Goal: Task Accomplishment & Management: Manage account settings

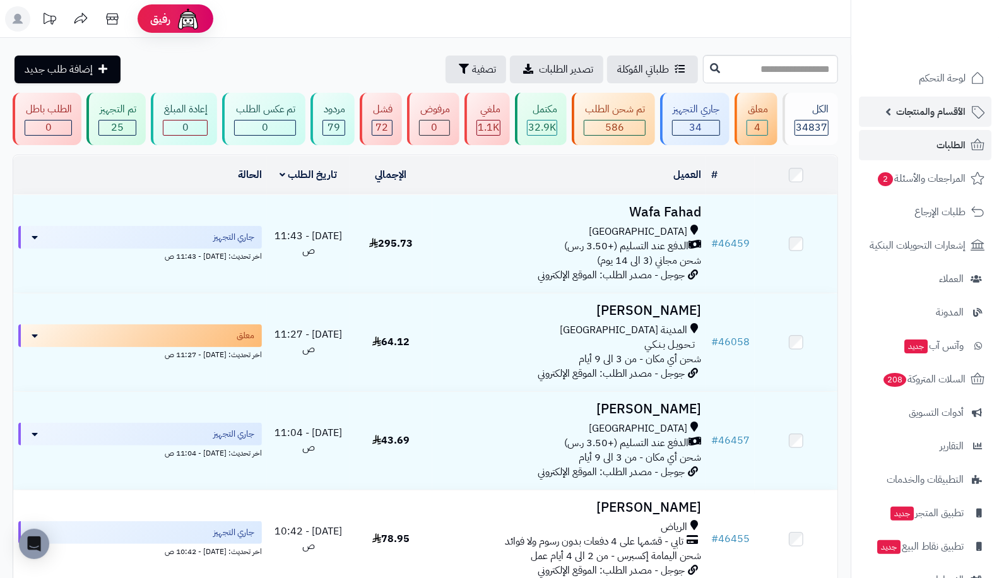
click at [922, 115] on span "الأقسام والمنتجات" at bounding box center [930, 112] width 69 height 18
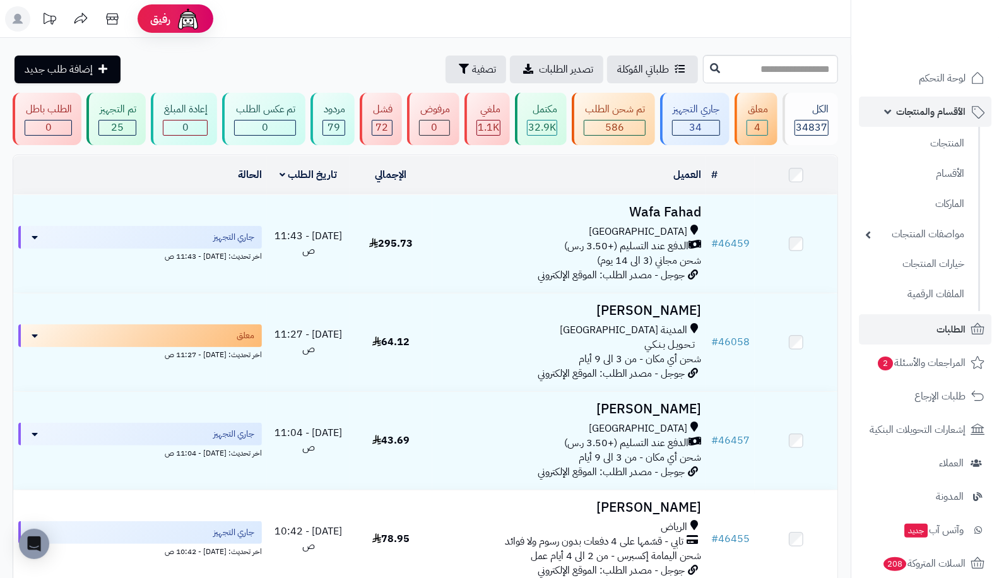
click at [922, 118] on span "الأقسام والمنتجات" at bounding box center [930, 112] width 69 height 18
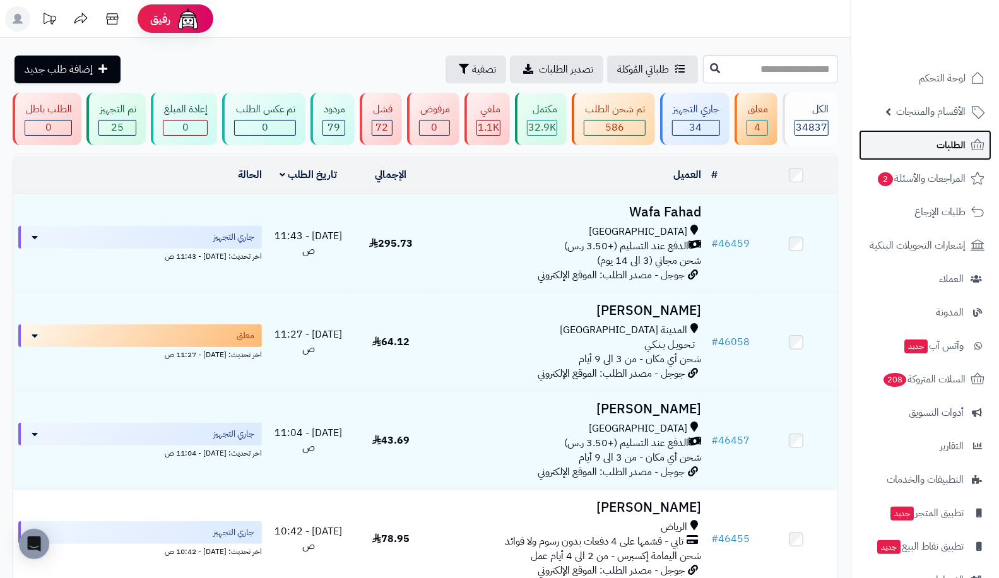
click at [923, 147] on link "الطلبات" at bounding box center [925, 145] width 132 height 30
type input "*****"
click at [710, 70] on icon at bounding box center [715, 67] width 10 height 10
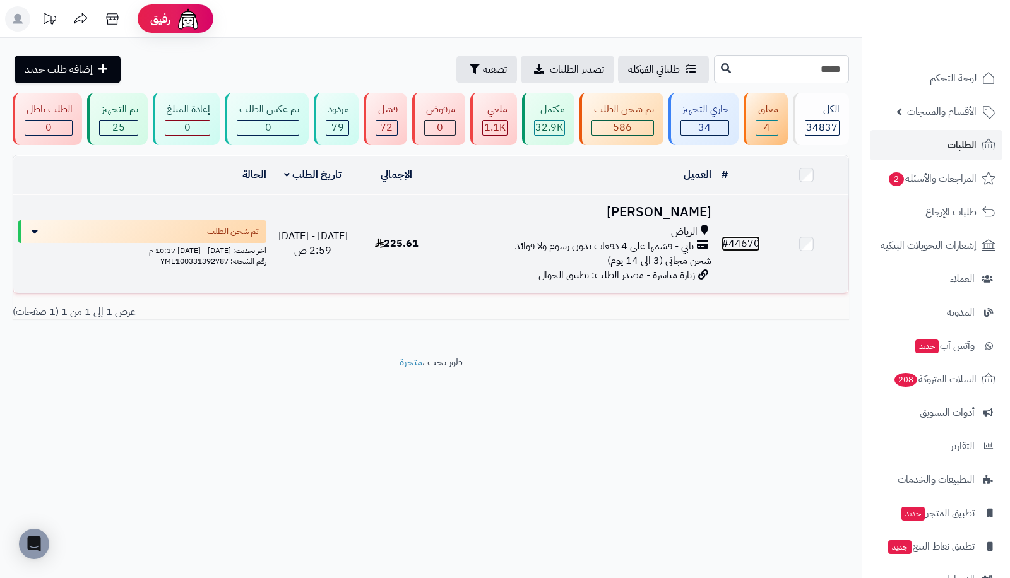
click at [756, 237] on link "# 44670" at bounding box center [740, 243] width 38 height 15
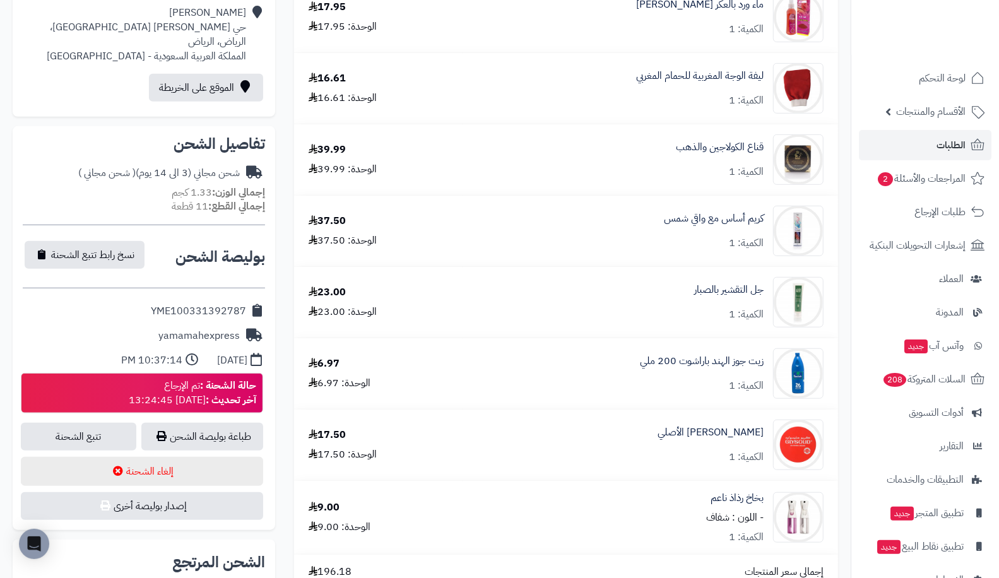
scroll to position [355, 0]
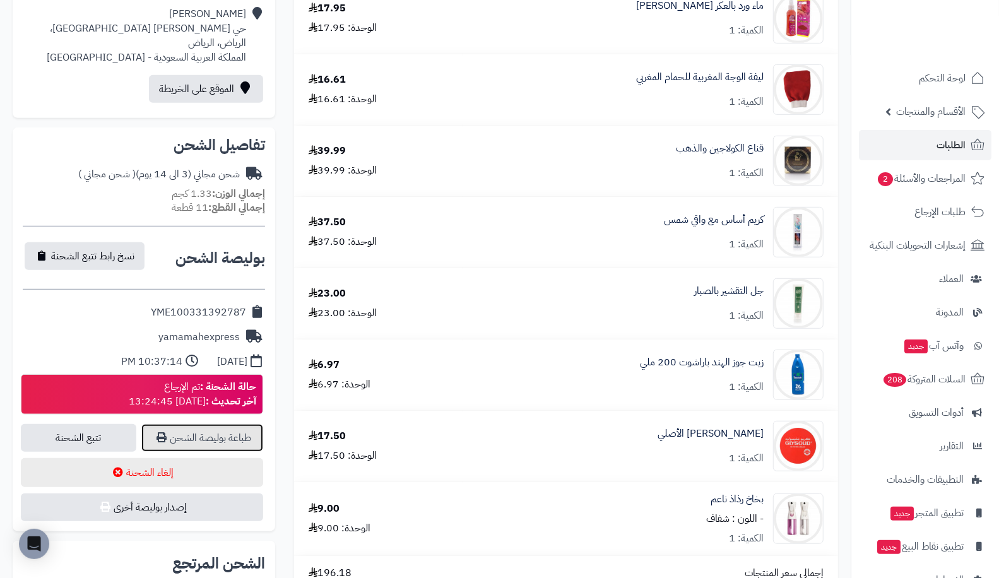
click at [175, 437] on link "طباعة بوليصة الشحن" at bounding box center [202, 438] width 122 height 28
click at [71, 426] on link "تتبع الشحنة" at bounding box center [78, 438] width 115 height 28
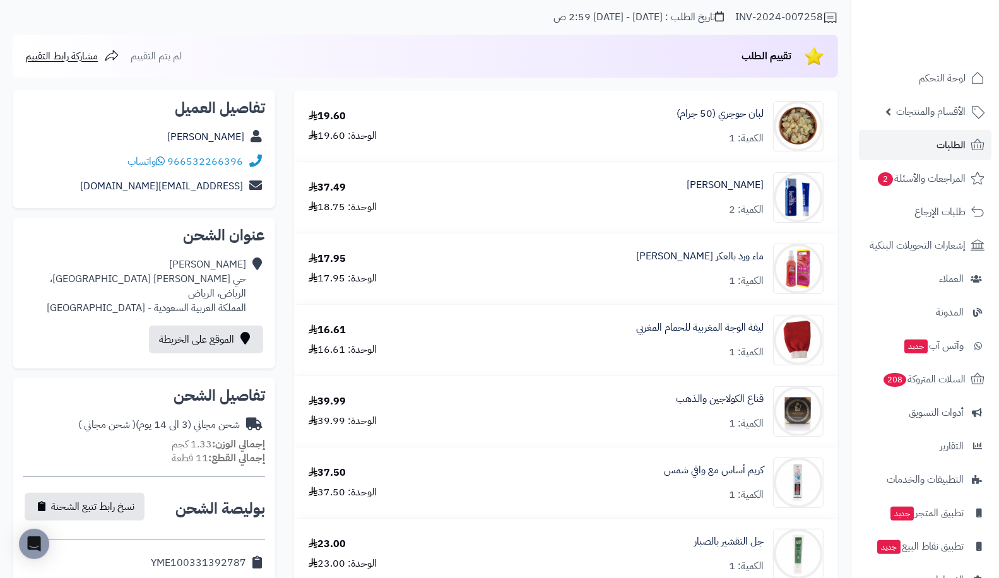
scroll to position [0, 0]
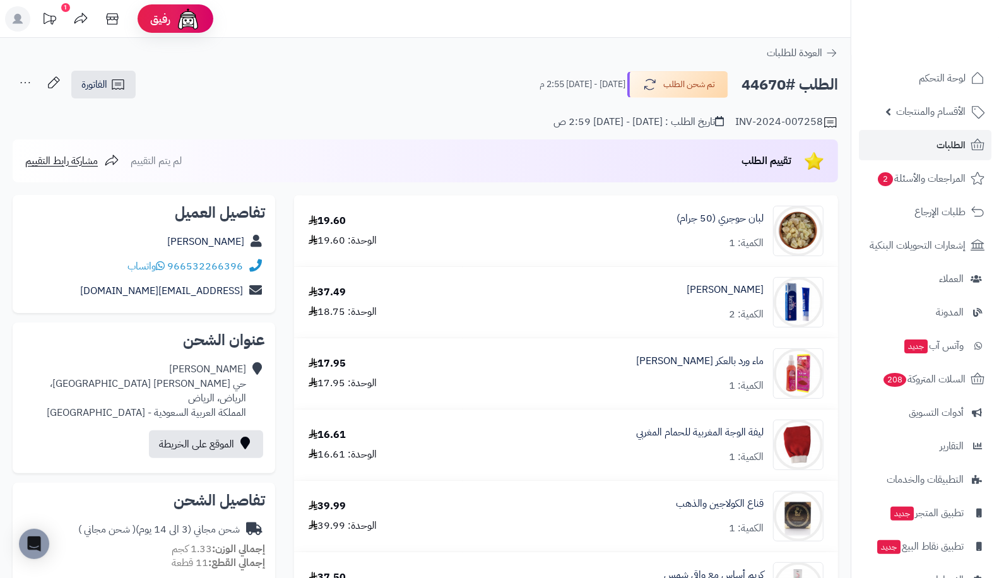
drag, startPoint x: 740, startPoint y: 83, endPoint x: 786, endPoint y: 84, distance: 46.1
drag, startPoint x: 786, startPoint y: 84, endPoint x: 745, endPoint y: 83, distance: 41.0
click at [745, 83] on h2 "الطلب #44670" at bounding box center [789, 85] width 97 height 26
copy h2 "4670"
click at [938, 145] on span "الطلبات" at bounding box center [950, 145] width 29 height 18
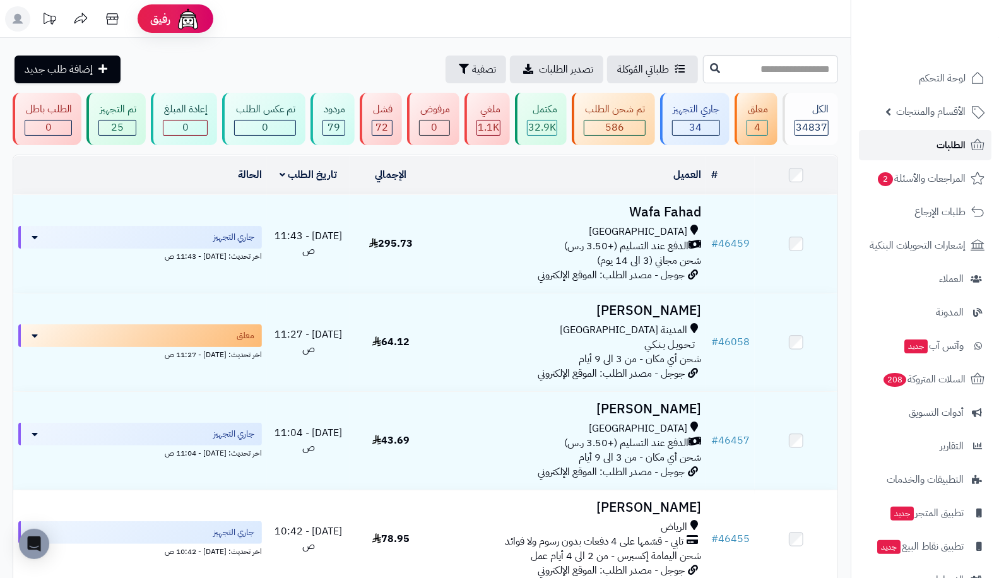
click at [938, 145] on span "الطلبات" at bounding box center [950, 145] width 29 height 18
click at [942, 148] on span "الطلبات" at bounding box center [950, 145] width 29 height 18
click at [949, 139] on span "الطلبات" at bounding box center [950, 145] width 29 height 18
click at [941, 159] on link "الطلبات" at bounding box center [925, 145] width 132 height 30
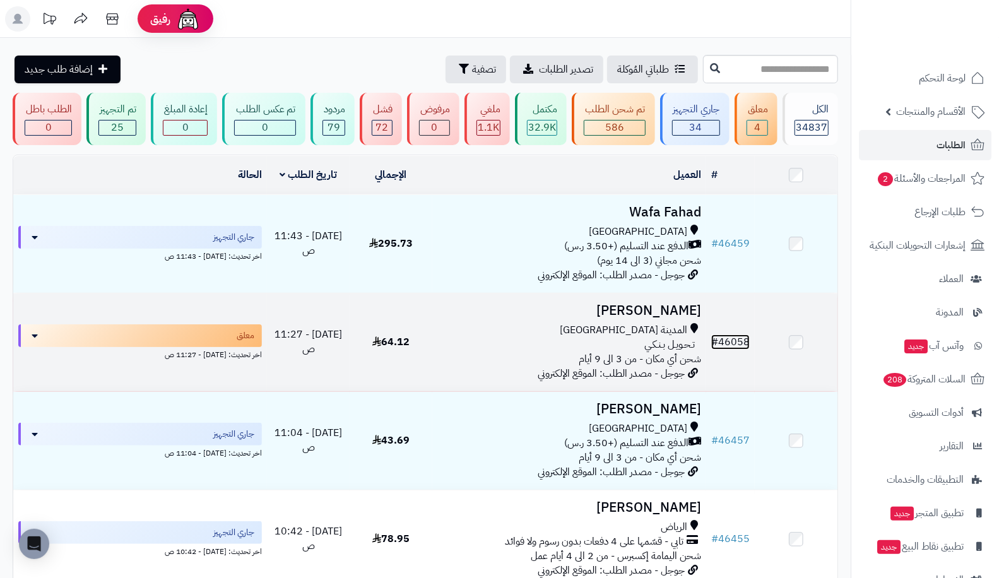
click at [733, 344] on link "# 46058" at bounding box center [730, 341] width 38 height 15
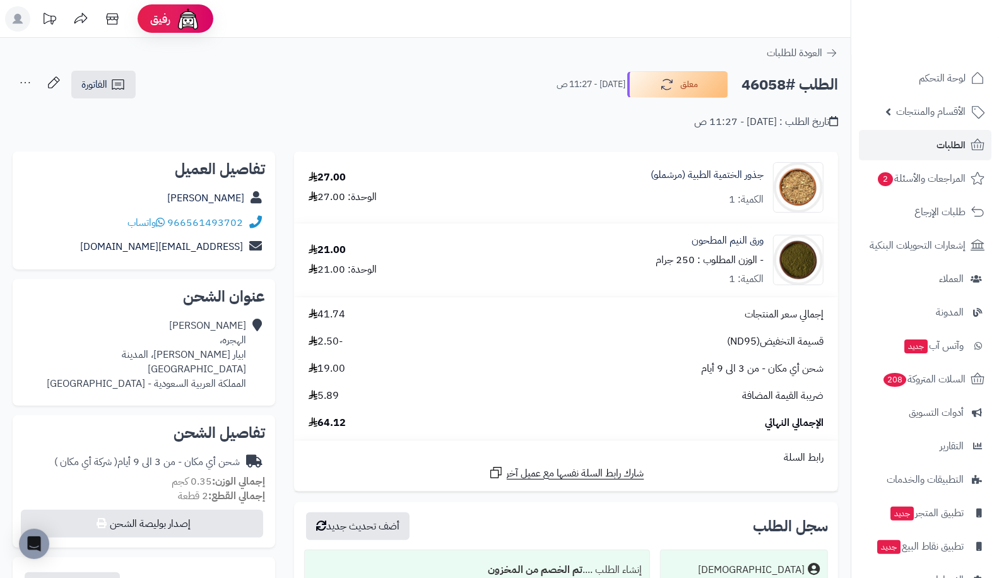
click at [921, 145] on link "الطلبات" at bounding box center [925, 145] width 132 height 30
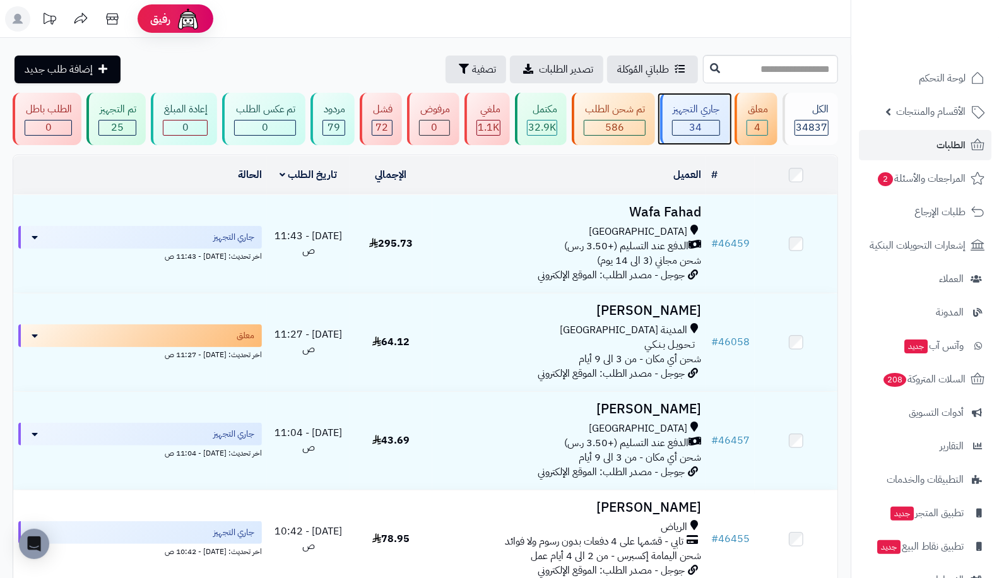
click at [680, 106] on div "جاري التجهيز" at bounding box center [696, 109] width 48 height 15
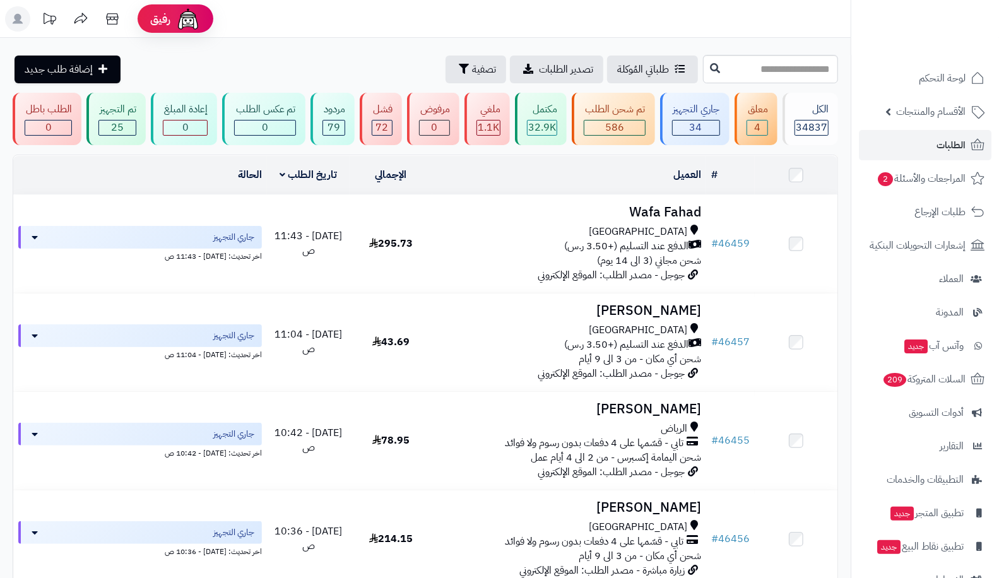
click at [757, 141] on div "معلق 4" at bounding box center [755, 119] width 43 height 52
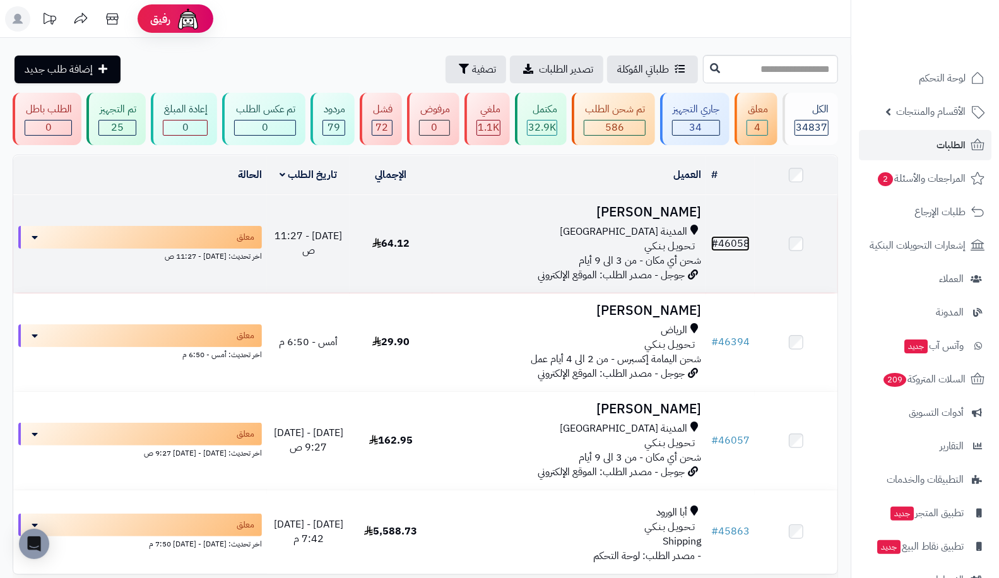
click at [735, 236] on link "# 46058" at bounding box center [730, 243] width 38 height 15
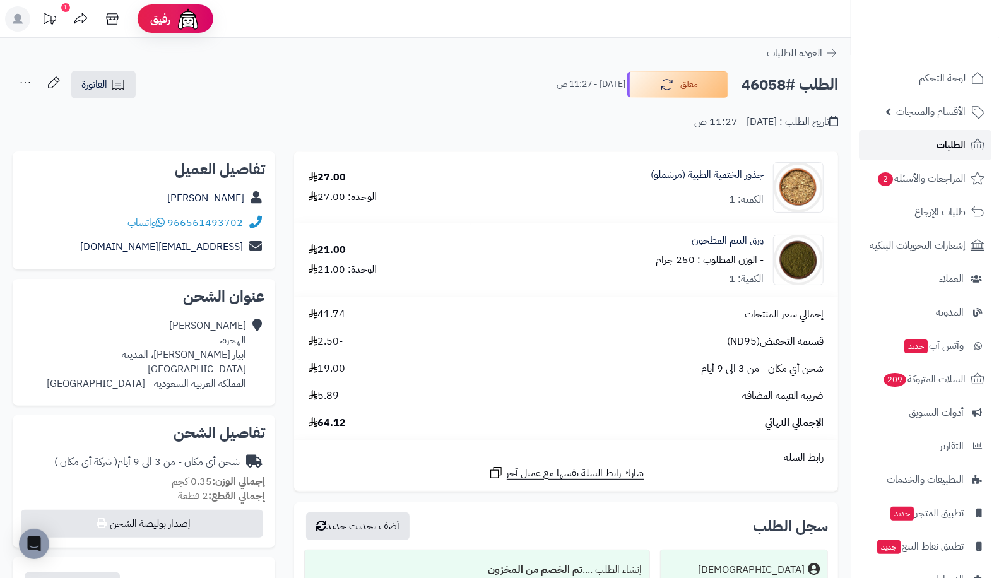
click at [947, 147] on span "الطلبات" at bounding box center [950, 145] width 29 height 18
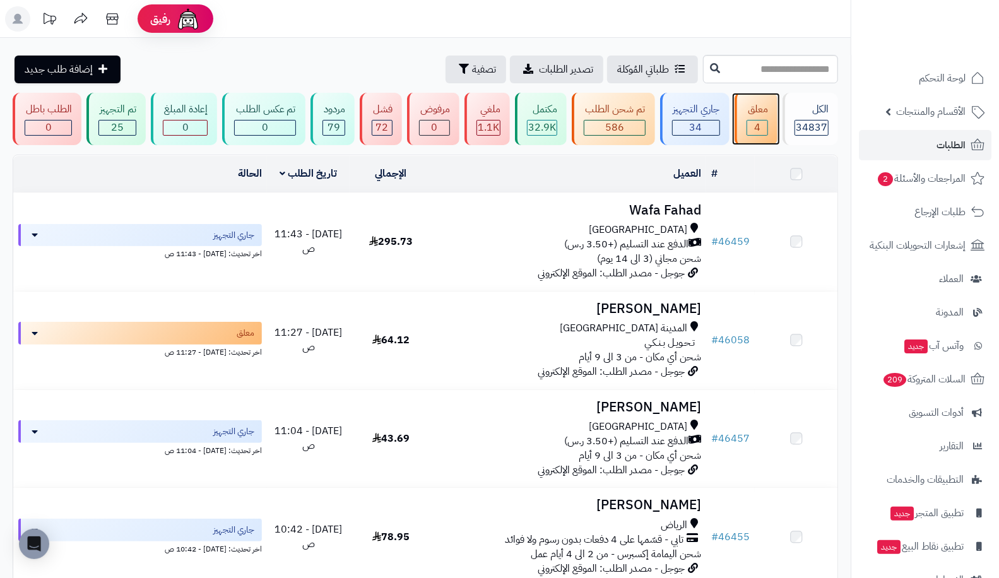
click at [773, 124] on div "معلق 4" at bounding box center [755, 119] width 43 height 52
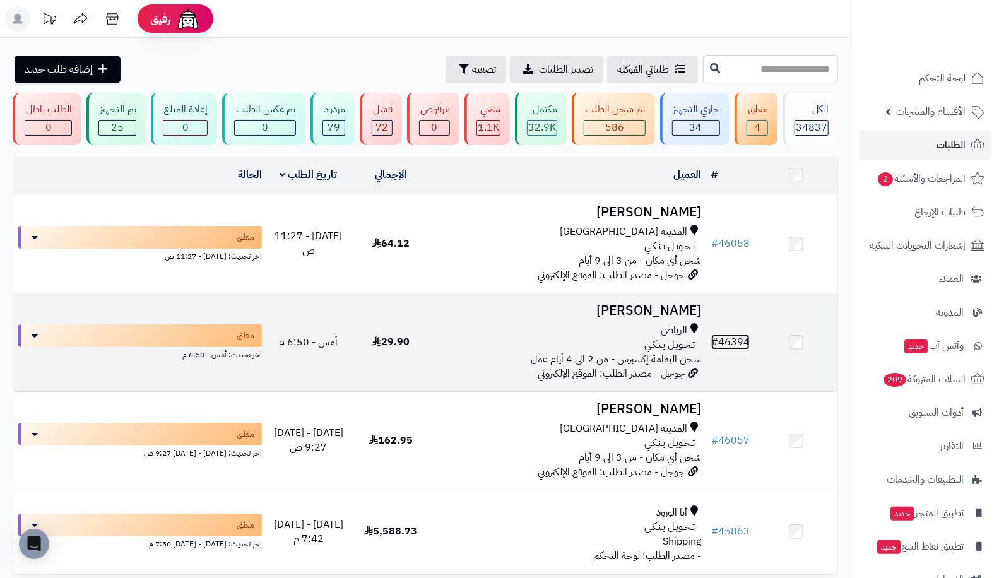
click at [739, 344] on link "# 46394" at bounding box center [730, 341] width 38 height 15
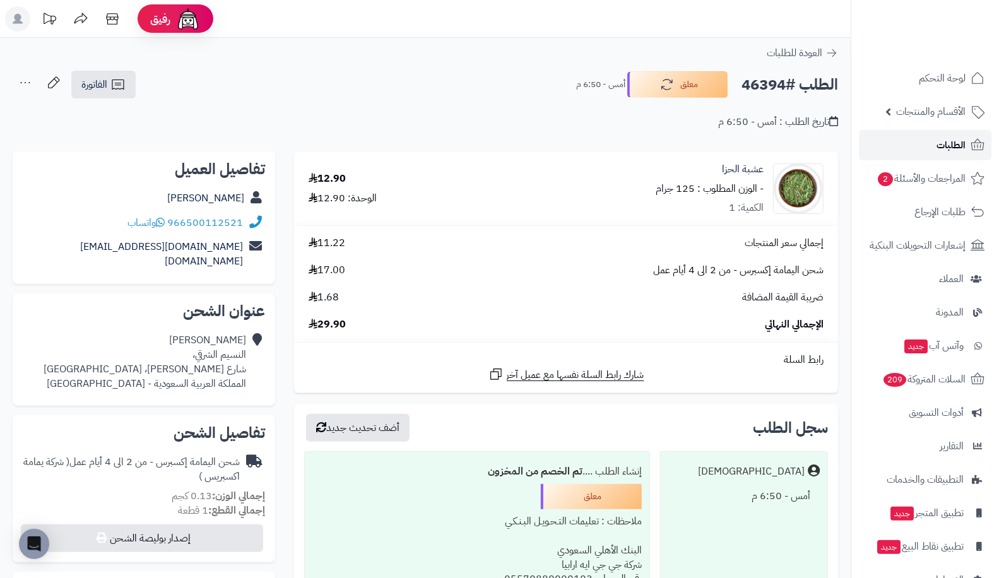
click at [951, 149] on span "الطلبات" at bounding box center [950, 145] width 29 height 18
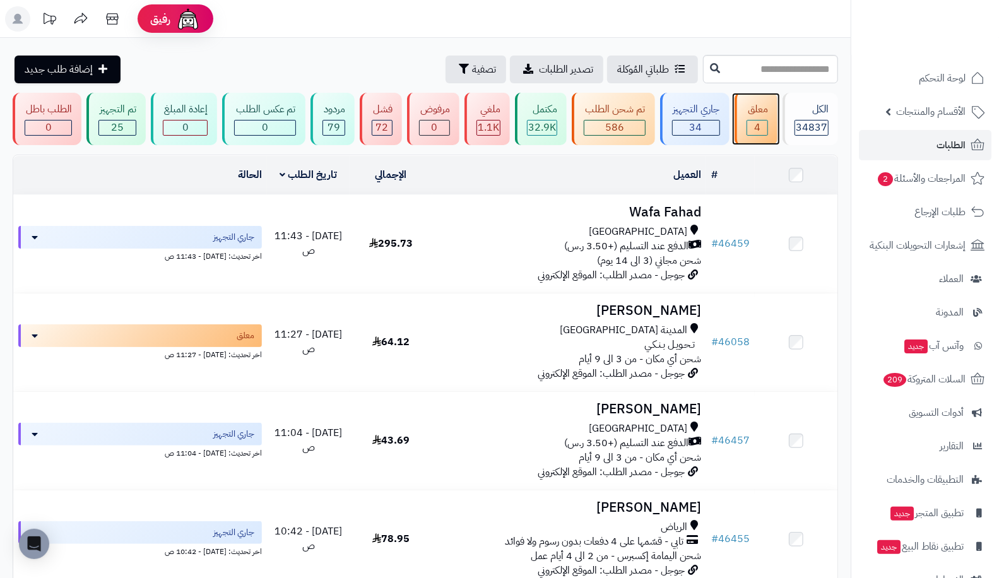
click at [758, 121] on span "4" at bounding box center [757, 127] width 6 height 15
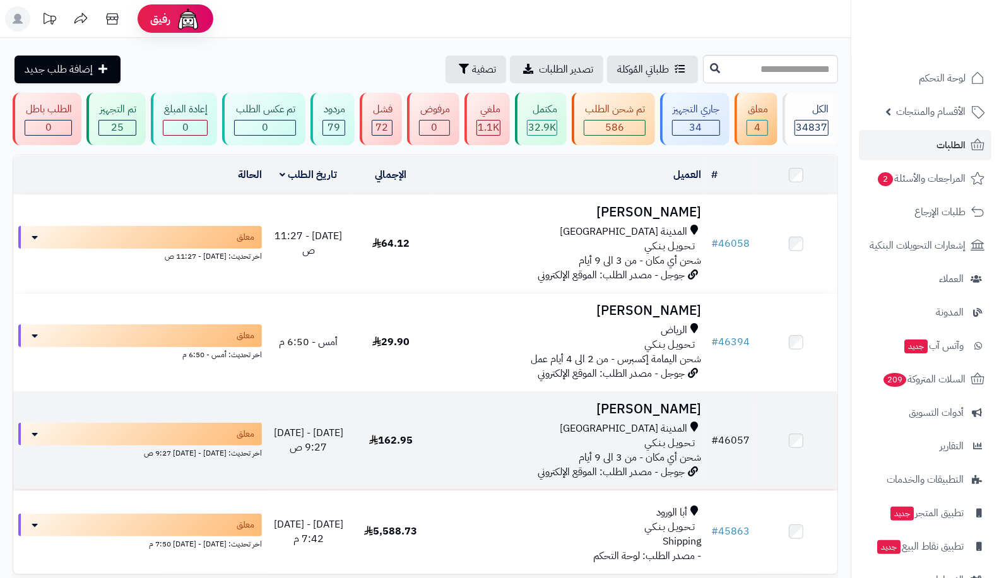
click at [733, 442] on link "# 46057" at bounding box center [730, 440] width 38 height 15
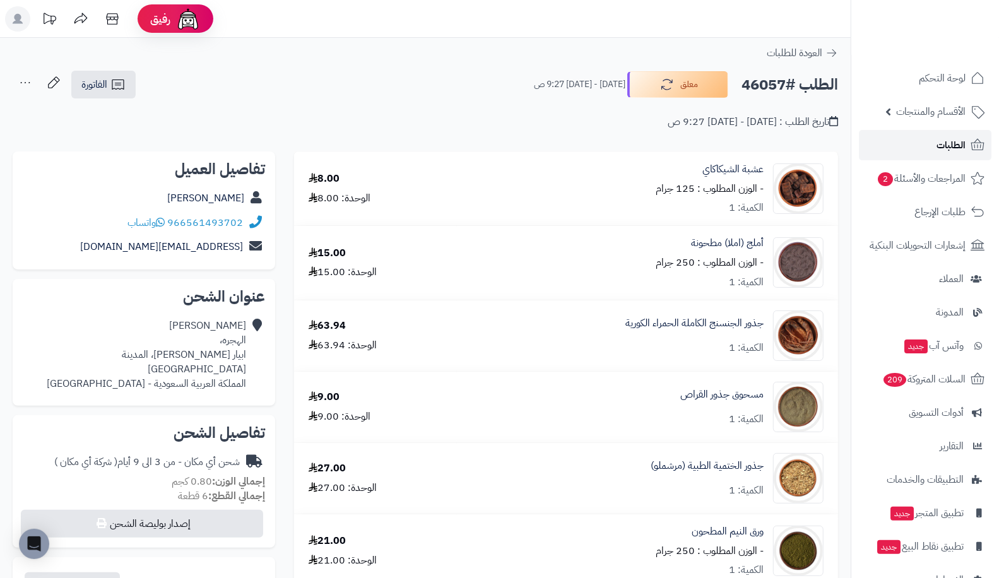
click at [964, 144] on span "الطلبات" at bounding box center [950, 145] width 29 height 18
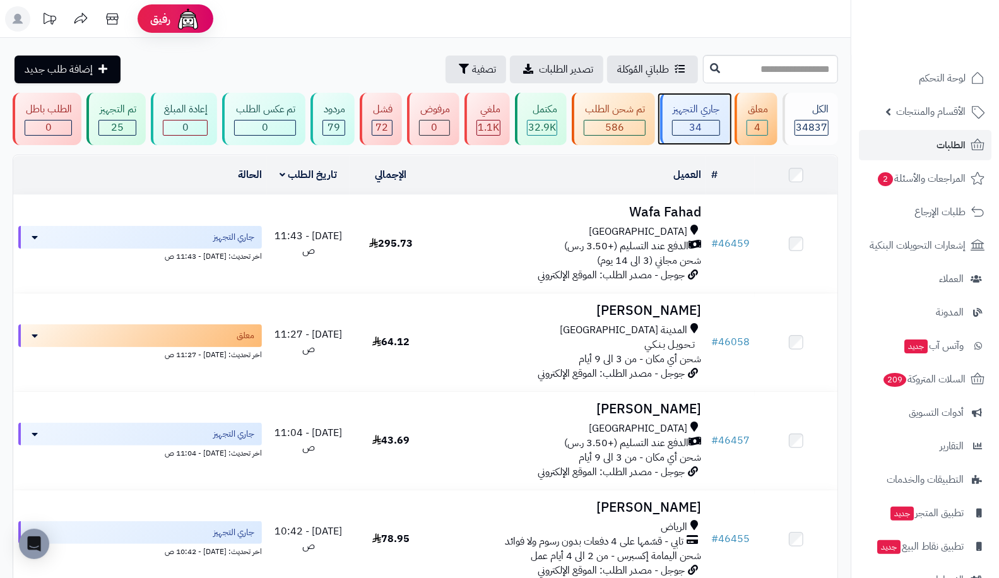
click at [698, 127] on span "34" at bounding box center [696, 127] width 13 height 15
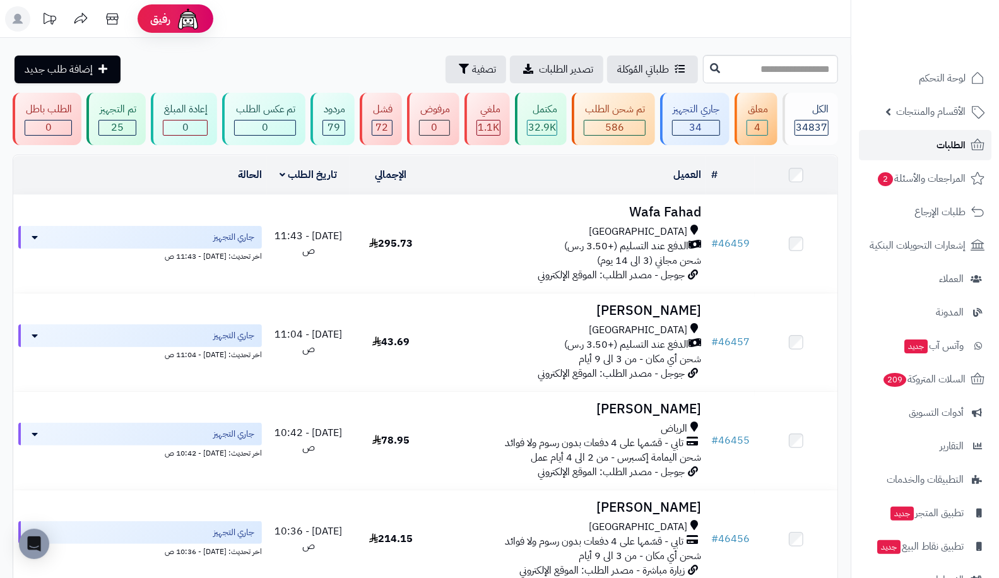
click at [933, 160] on link "الطلبات" at bounding box center [925, 145] width 132 height 30
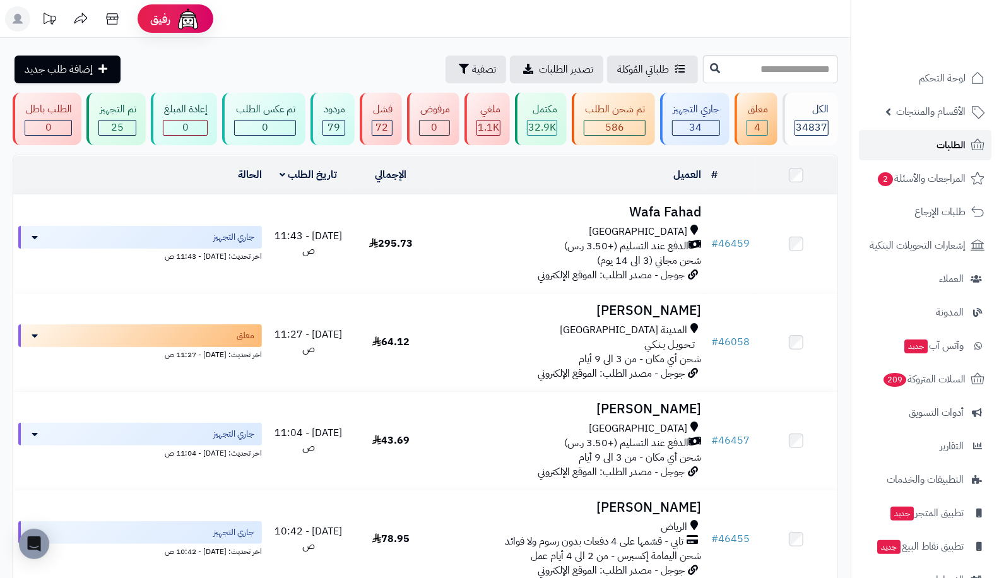
click at [912, 152] on link "الطلبات" at bounding box center [925, 145] width 132 height 30
click at [697, 112] on div "جاري التجهيز" at bounding box center [696, 109] width 48 height 15
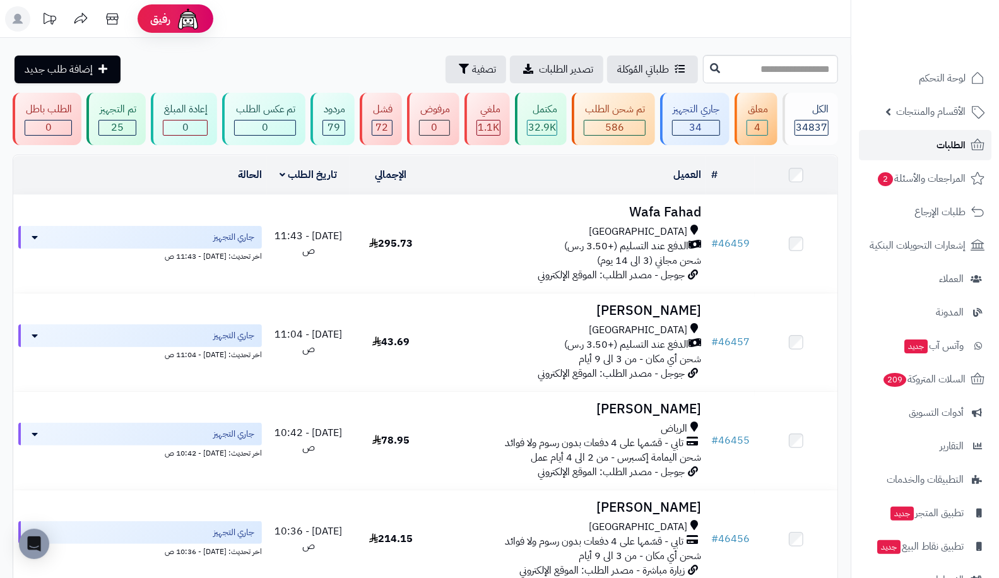
click at [949, 148] on span "الطلبات" at bounding box center [950, 145] width 29 height 18
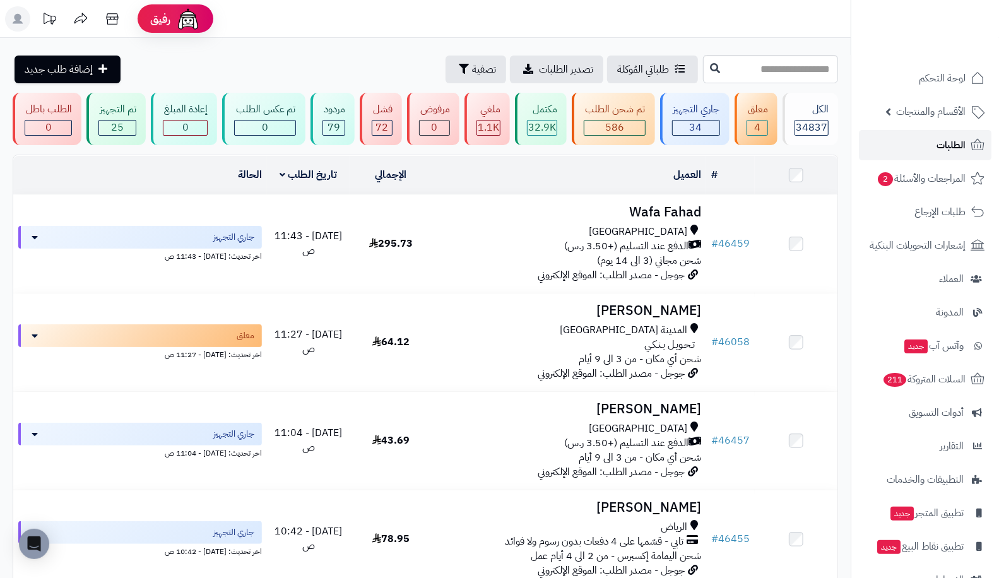
click at [954, 155] on link "الطلبات" at bounding box center [925, 145] width 132 height 30
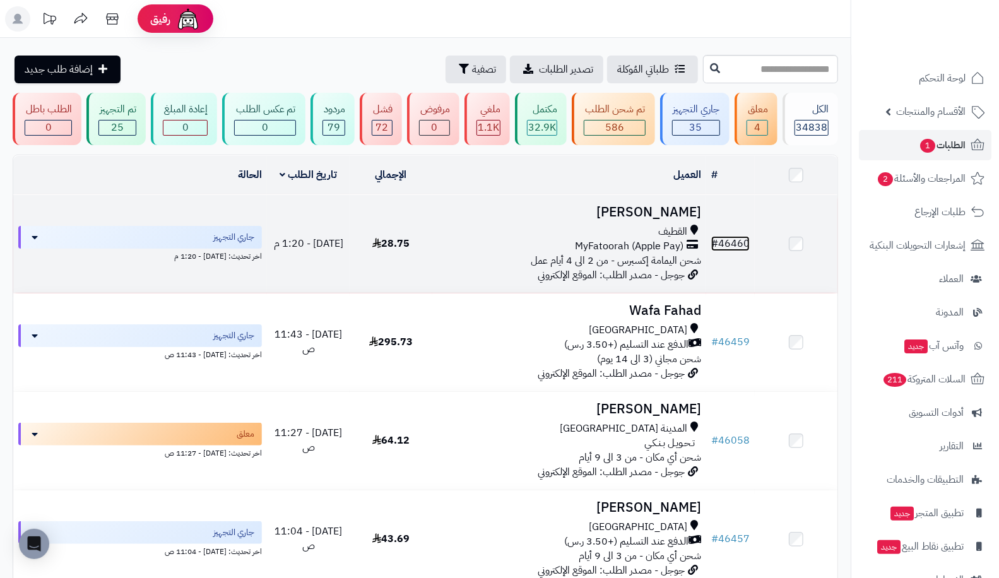
click at [731, 236] on link "# 46460" at bounding box center [730, 243] width 38 height 15
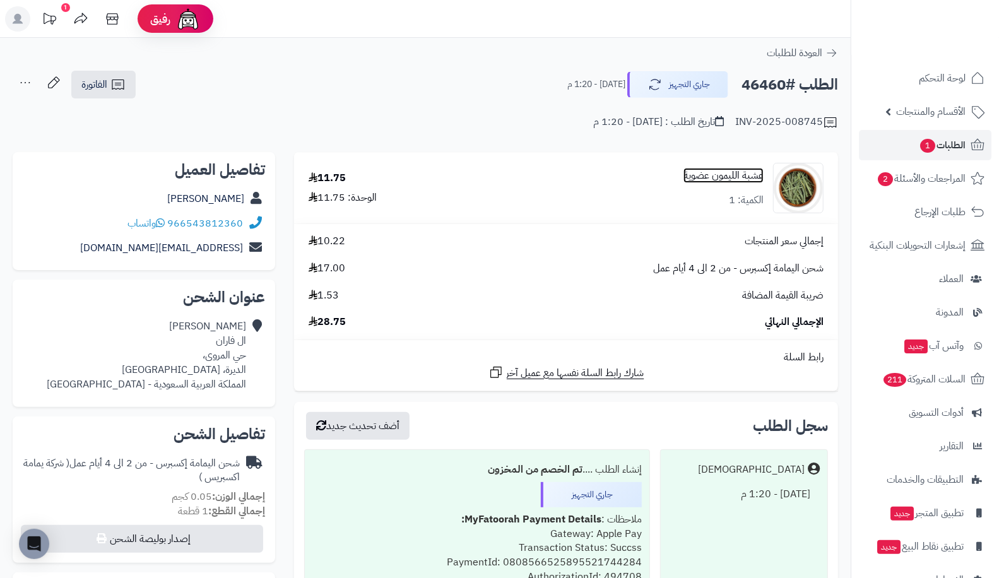
click at [759, 175] on link "عشبة الليمون عضوية" at bounding box center [723, 175] width 80 height 15
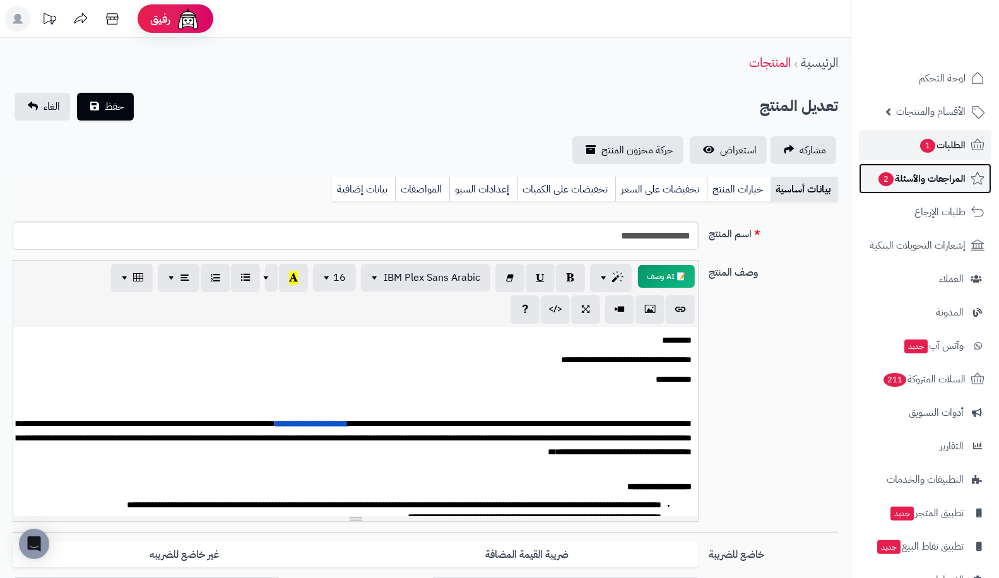
click at [888, 174] on span "2" at bounding box center [886, 179] width 16 height 15
